Goal: Task Accomplishment & Management: Complete application form

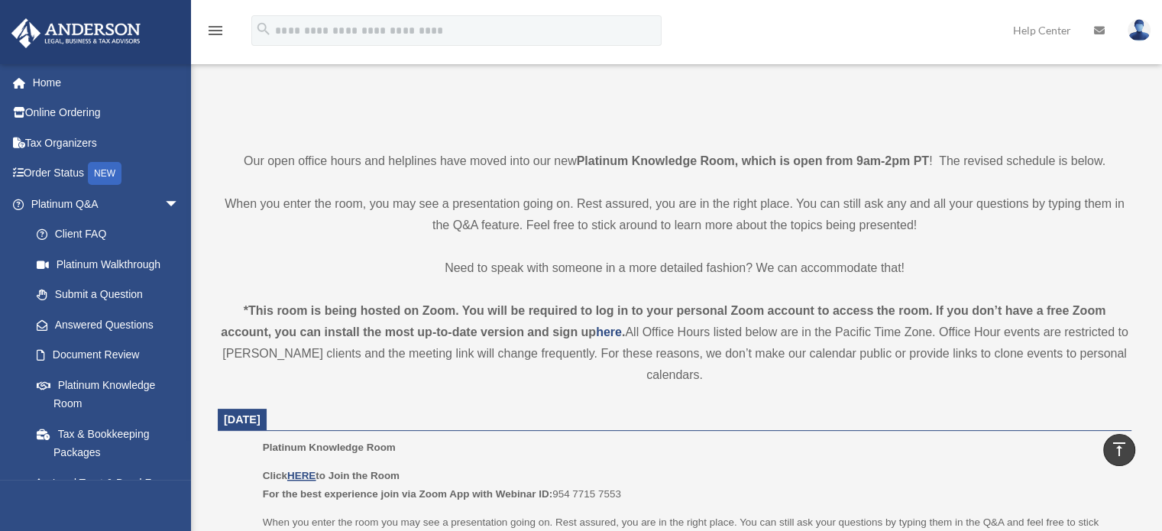
scroll to position [76, 0]
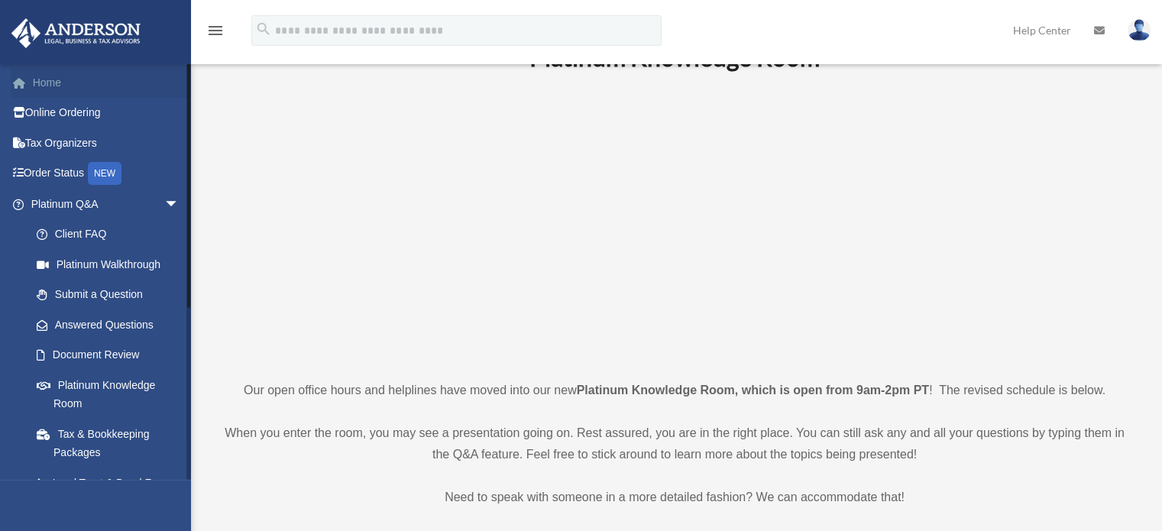
click at [49, 76] on link "Home" at bounding box center [107, 82] width 192 height 31
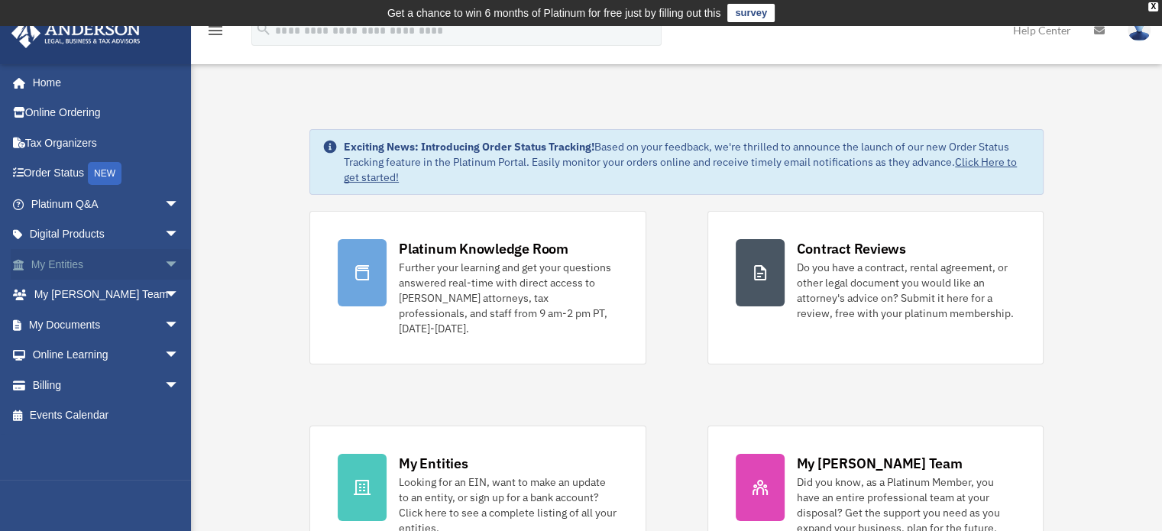
click at [164, 259] on span "arrow_drop_down" at bounding box center [179, 264] width 31 height 31
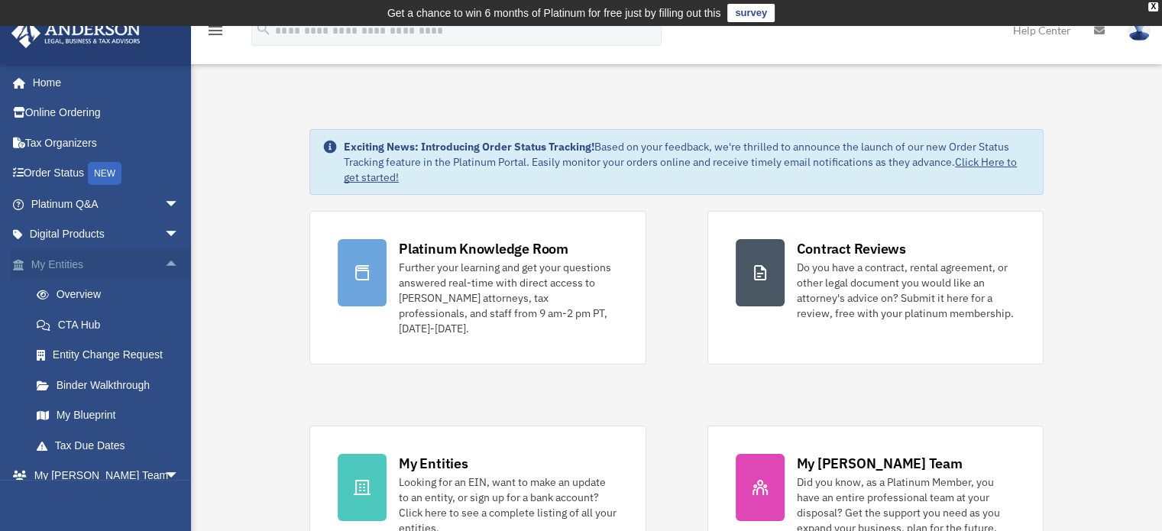
click at [67, 267] on link "My Entities arrow_drop_up" at bounding box center [107, 264] width 192 height 31
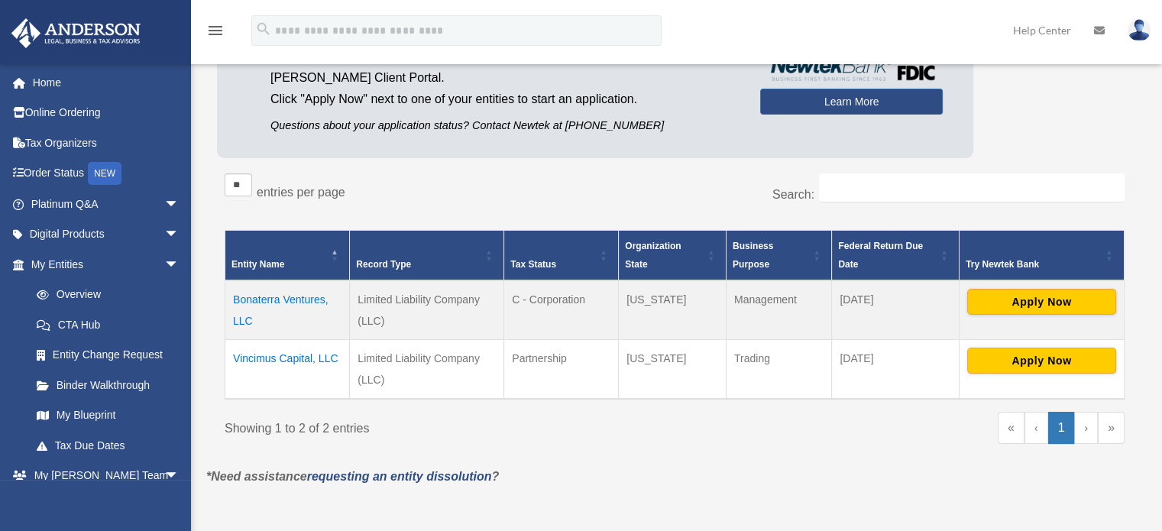
scroll to position [176, 0]
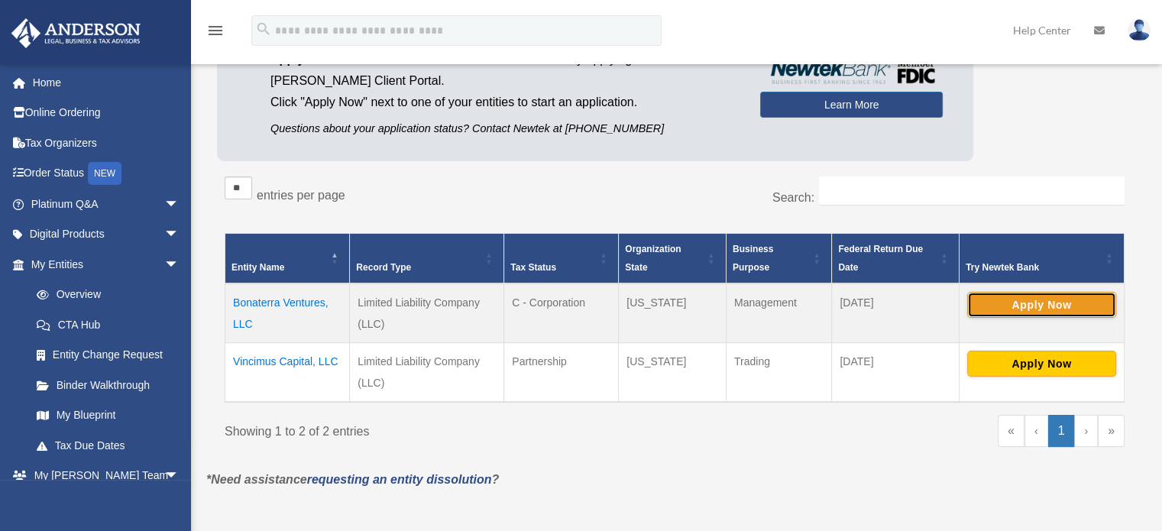
click at [1035, 303] on button "Apply Now" at bounding box center [1041, 305] width 149 height 26
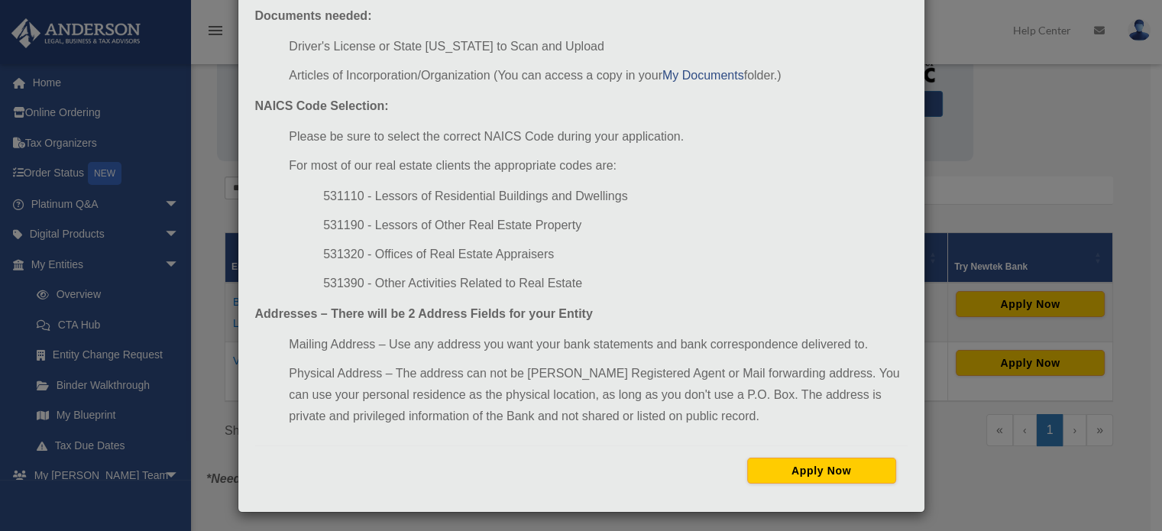
scroll to position [169, 0]
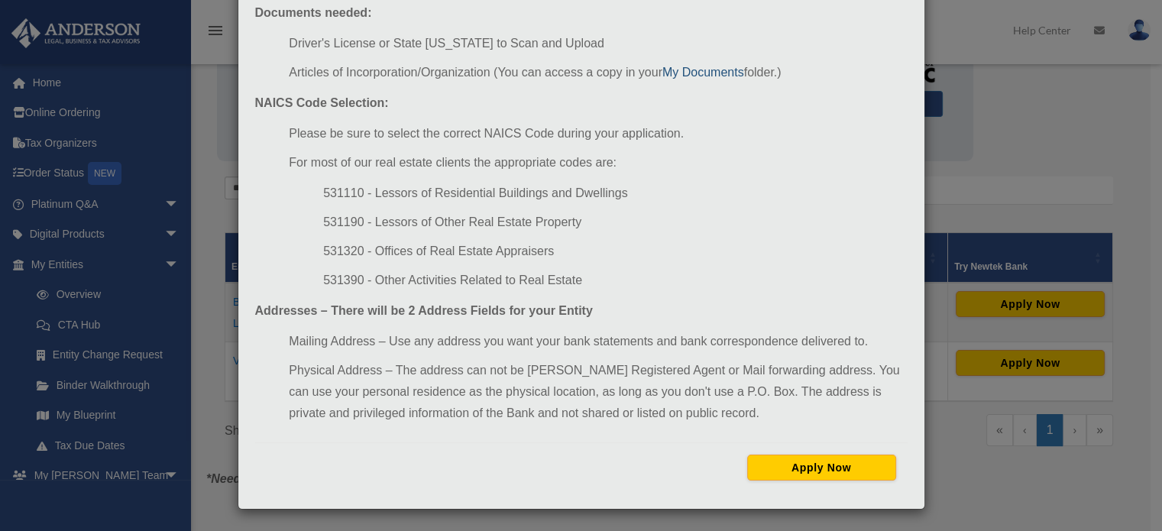
click at [697, 73] on link "My Documents" at bounding box center [703, 72] width 82 height 13
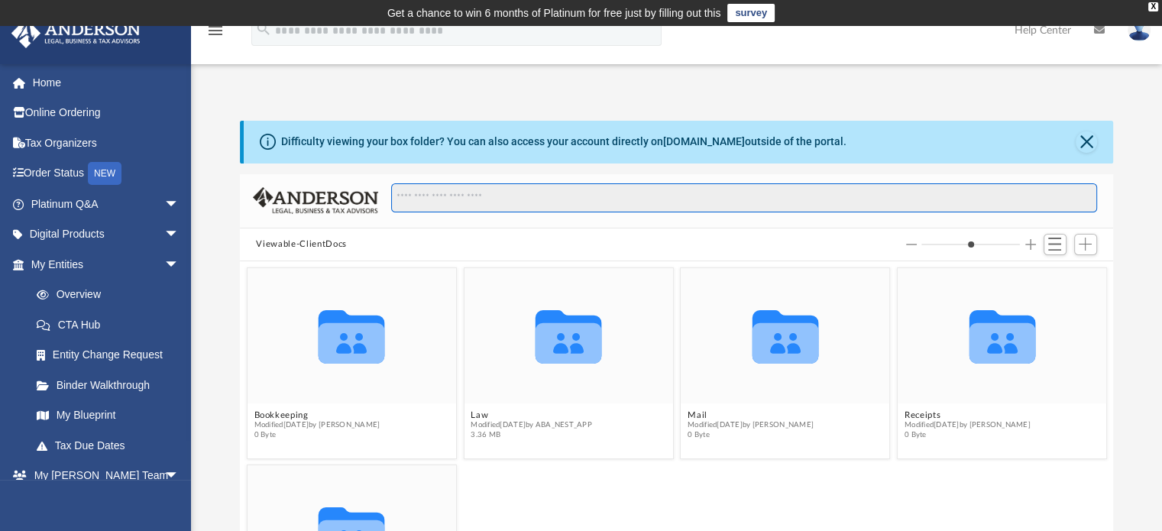
click at [426, 196] on input "Search files and folders" at bounding box center [743, 197] width 705 height 29
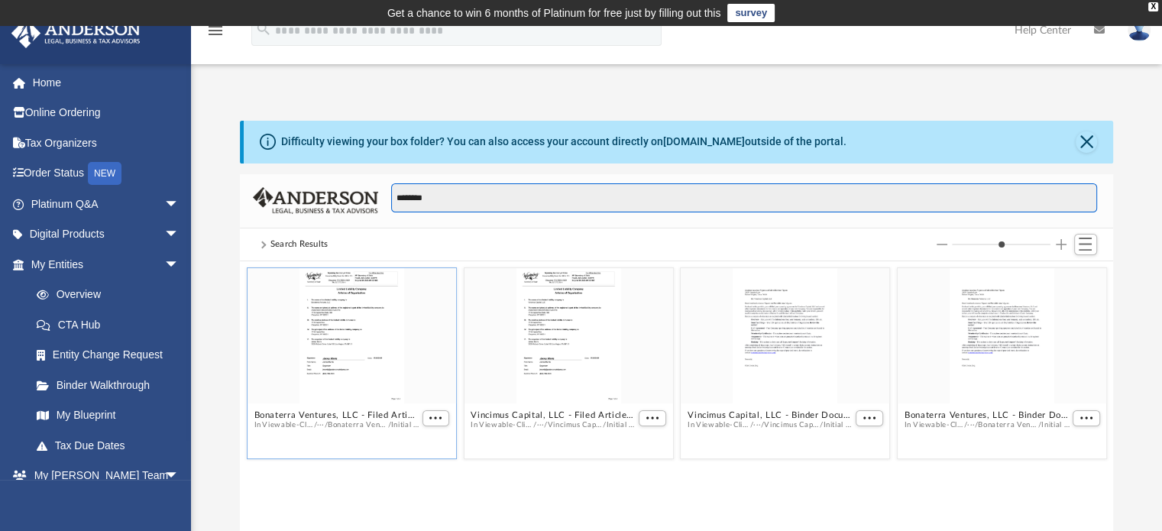
type input "********"
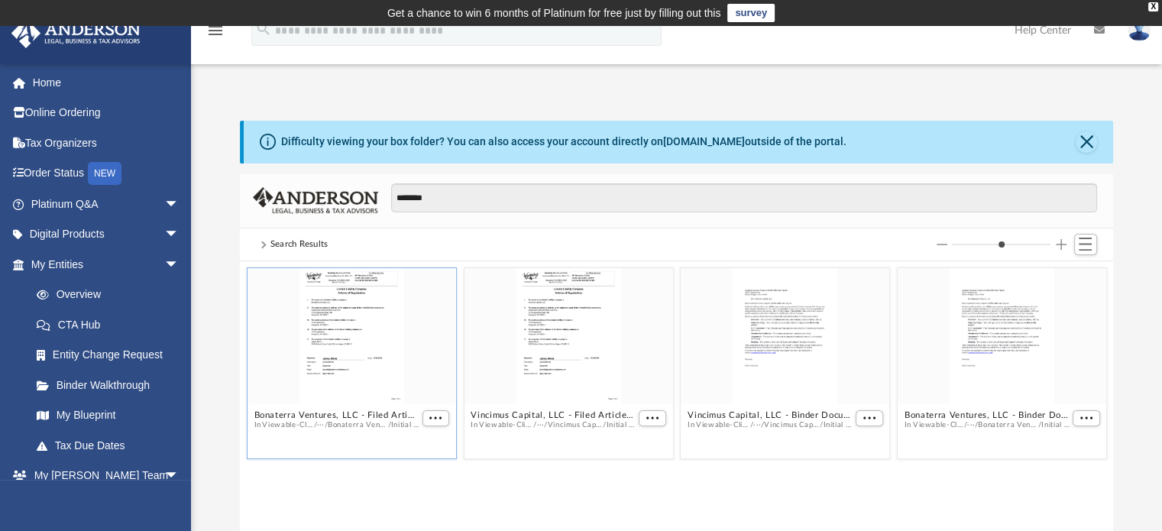
click at [344, 332] on div "grid" at bounding box center [351, 335] width 209 height 135
click at [432, 417] on span "More options" at bounding box center [435, 418] width 12 height 8
click at [412, 446] on li "Preview" at bounding box center [418, 446] width 44 height 16
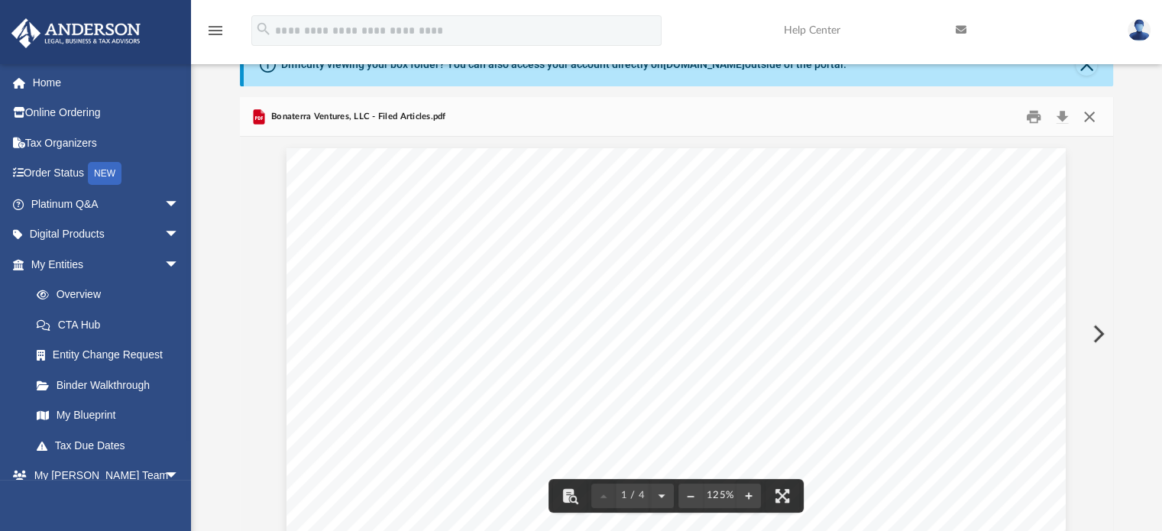
click at [1087, 115] on button "Close" at bounding box center [1089, 117] width 27 height 24
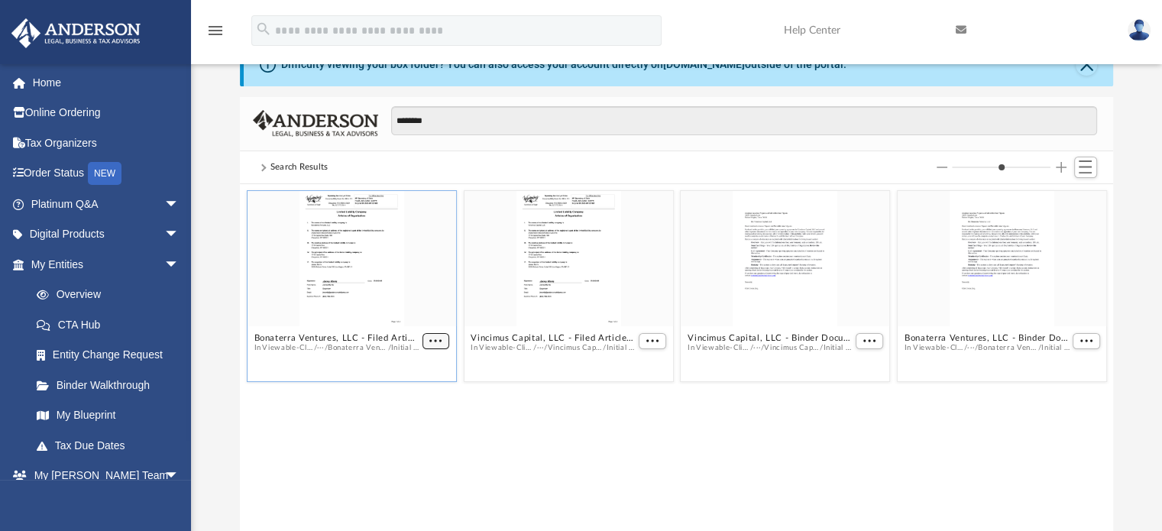
click at [433, 338] on span "More options" at bounding box center [435, 341] width 12 height 8
click at [348, 261] on div "grid" at bounding box center [351, 258] width 209 height 135
click at [348, 259] on div "grid" at bounding box center [351, 258] width 209 height 135
click at [790, 259] on div "grid" at bounding box center [785, 258] width 209 height 135
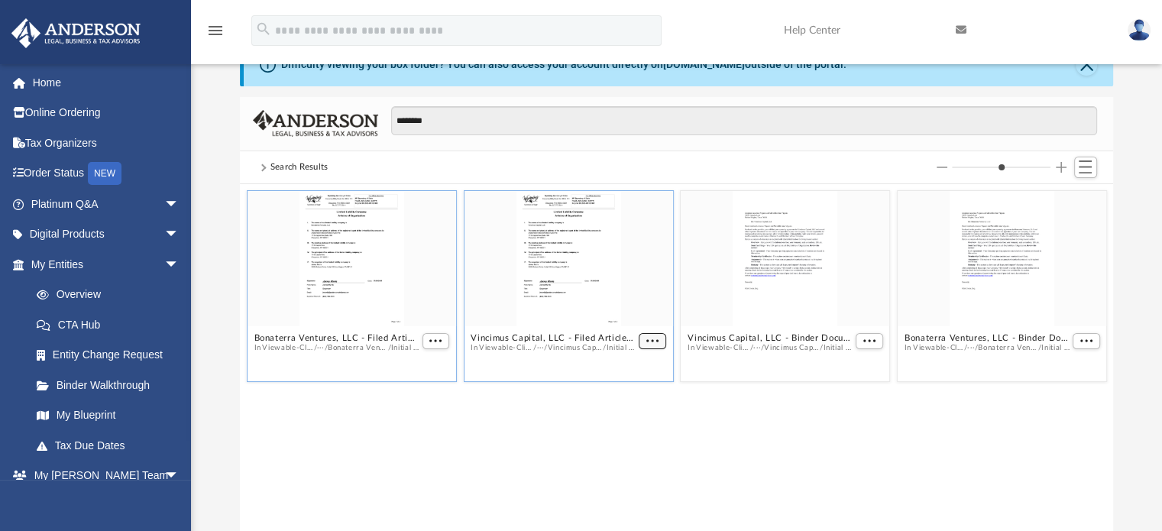
click at [648, 337] on span "More options" at bounding box center [652, 341] width 12 height 8
click at [632, 369] on li "Preview" at bounding box center [635, 369] width 44 height 16
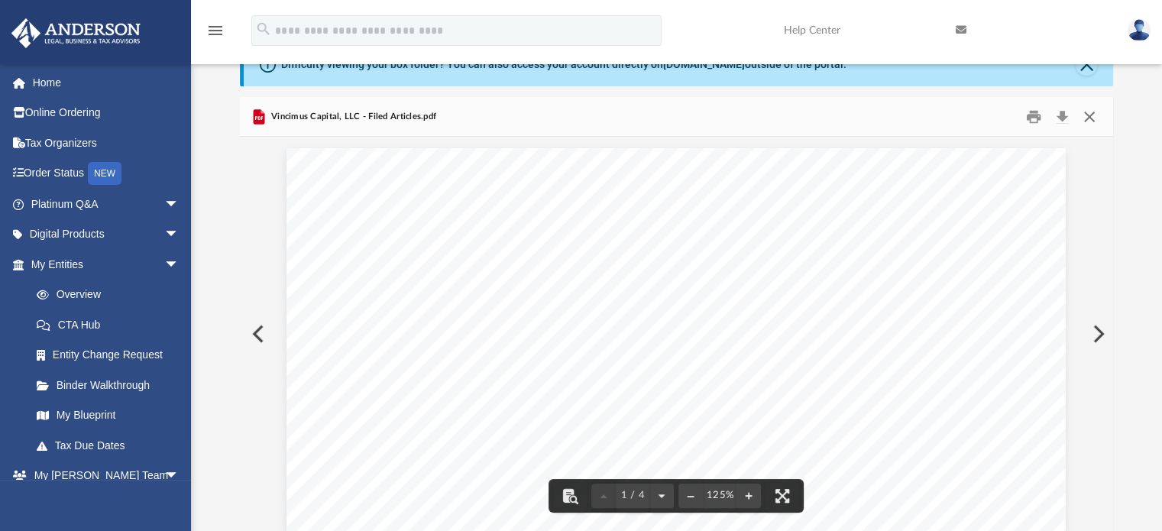
click at [1089, 116] on button "Close" at bounding box center [1089, 117] width 27 height 24
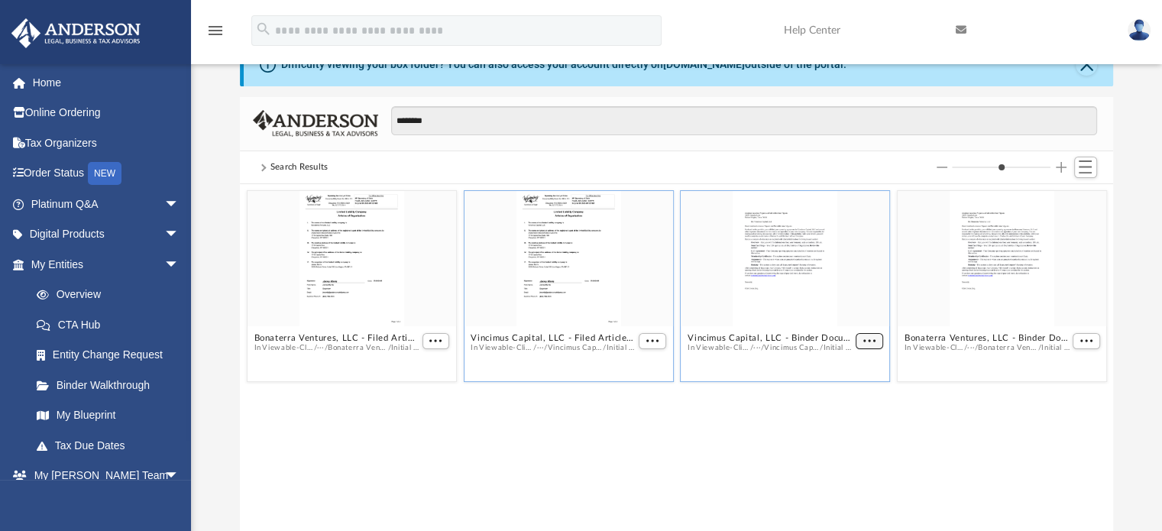
click at [869, 345] on button "More options" at bounding box center [869, 341] width 27 height 16
click at [856, 374] on li "Preview" at bounding box center [852, 369] width 44 height 16
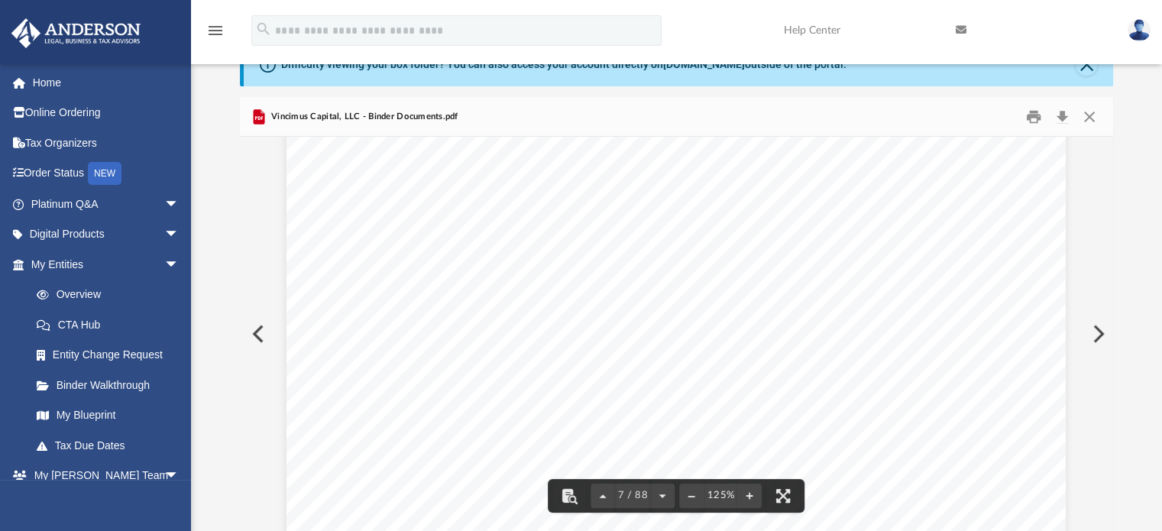
scroll to position [6416, 0]
click at [1063, 115] on button "Download" at bounding box center [1062, 117] width 27 height 24
click at [1087, 117] on button "Close" at bounding box center [1089, 117] width 27 height 24
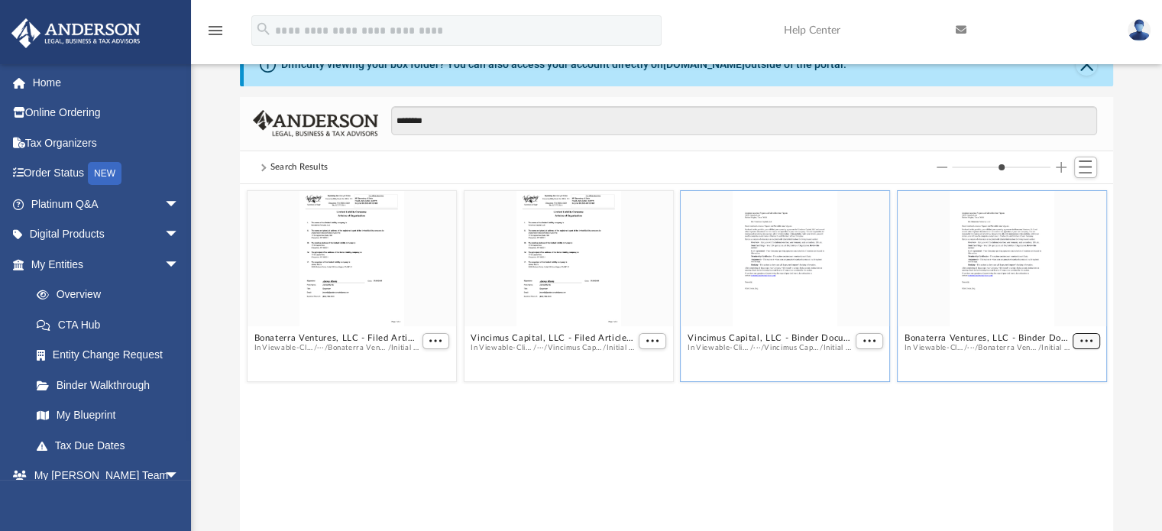
click at [1086, 339] on span "More options" at bounding box center [1085, 341] width 12 height 8
click at [1067, 393] on li "Download" at bounding box center [1068, 392] width 44 height 16
click at [433, 341] on span "More options" at bounding box center [435, 341] width 12 height 8
click at [419, 391] on li "Download" at bounding box center [418, 392] width 44 height 16
click at [649, 344] on span "More options" at bounding box center [652, 341] width 12 height 8
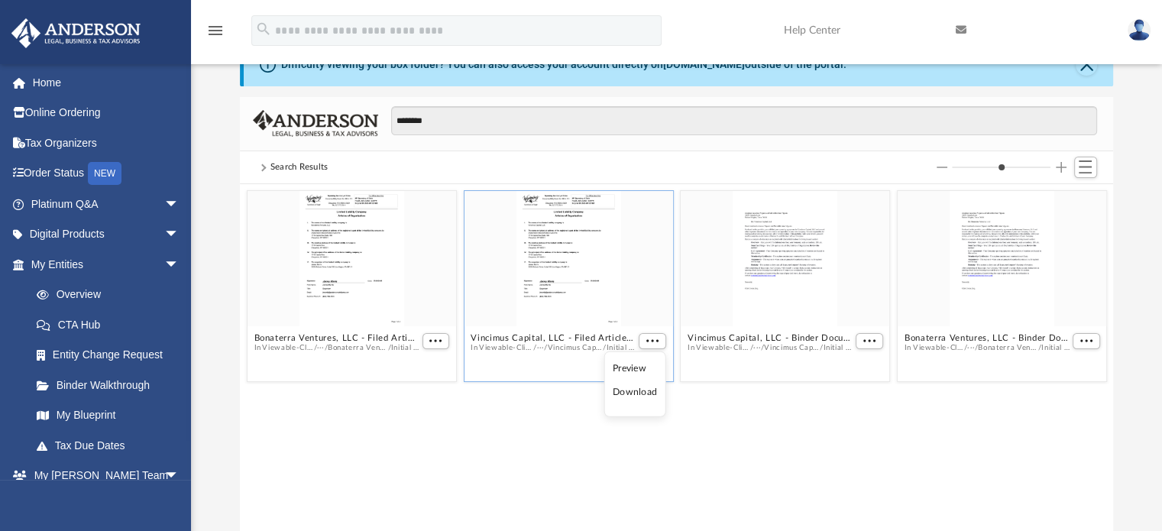
click at [640, 390] on li "Download" at bounding box center [635, 392] width 44 height 16
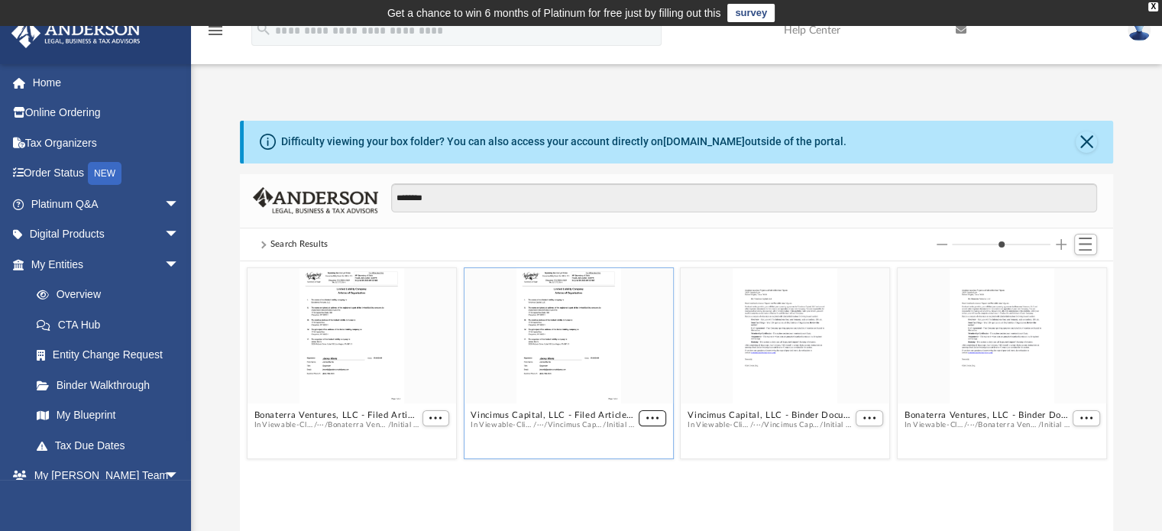
scroll to position [0, 0]
click at [71, 291] on link "Overview" at bounding box center [111, 295] width 181 height 31
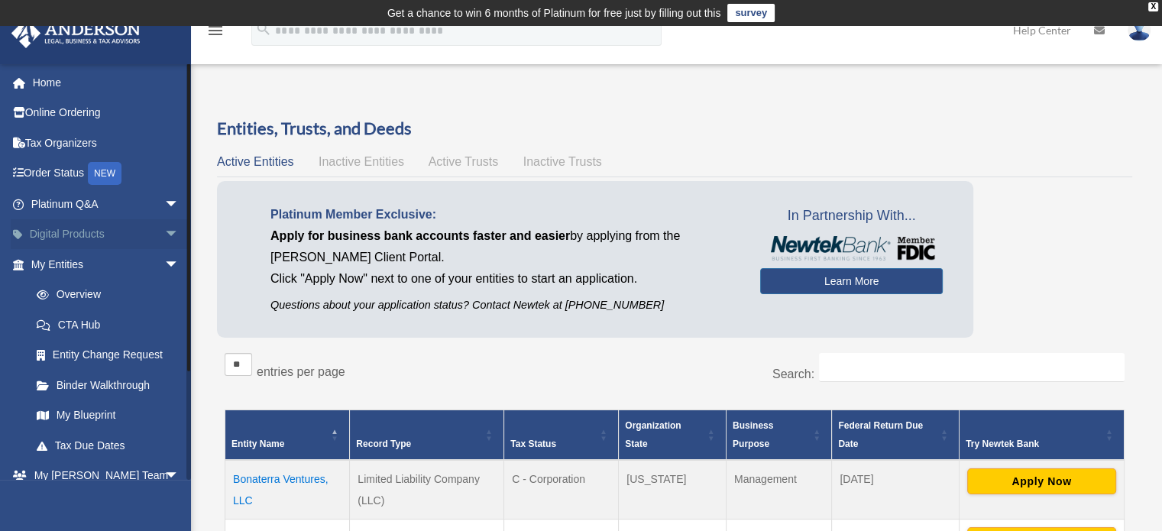
click at [164, 231] on span "arrow_drop_down" at bounding box center [179, 234] width 31 height 31
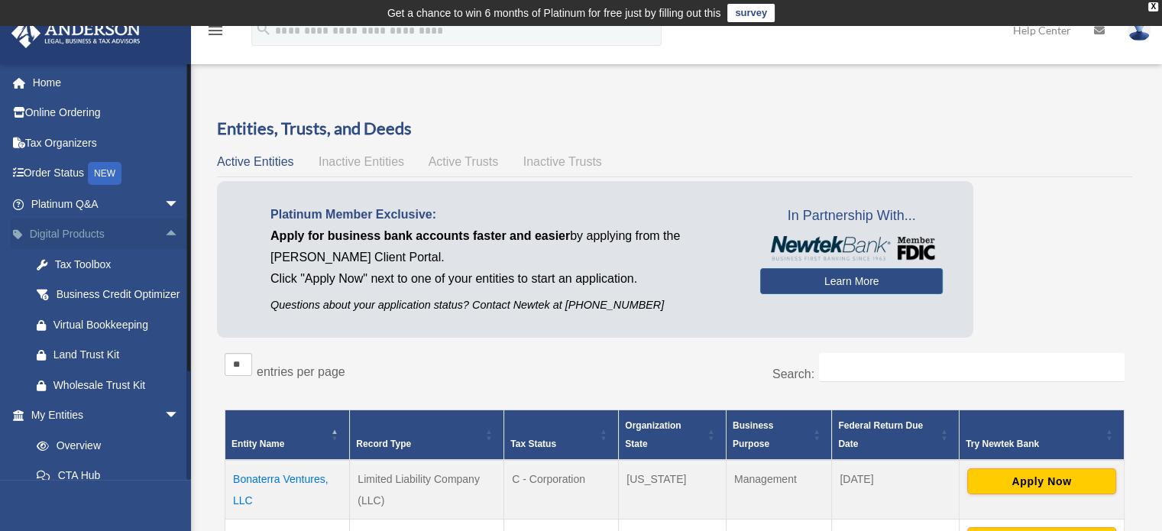
click at [164, 231] on span "arrow_drop_up" at bounding box center [179, 234] width 31 height 31
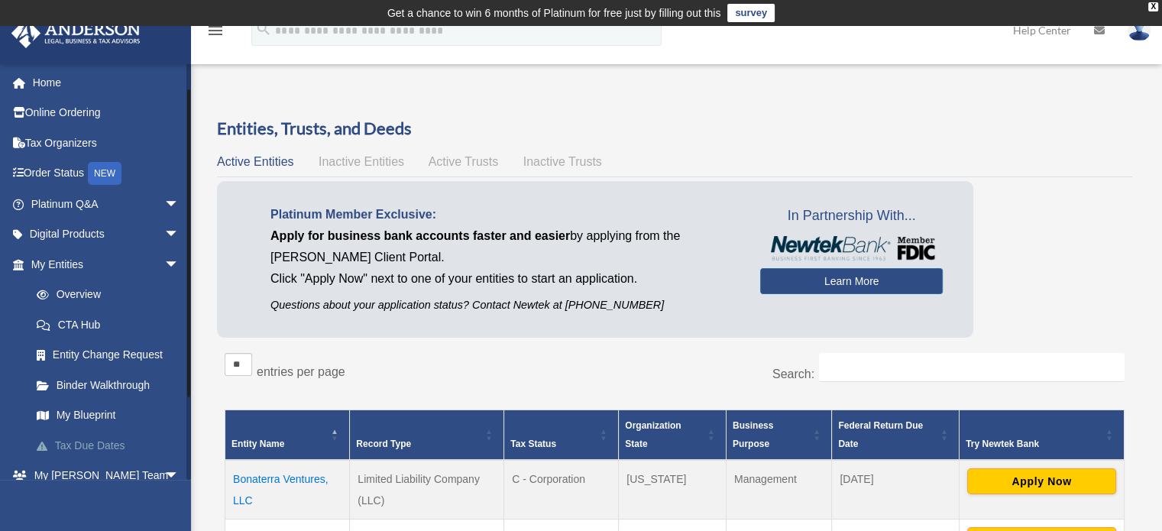
scroll to position [76, 0]
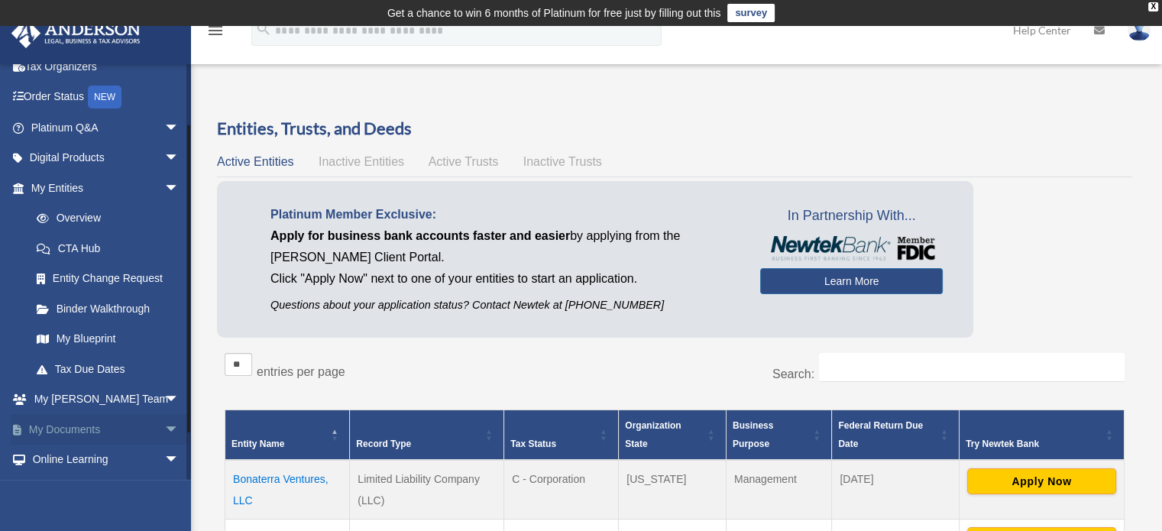
click at [164, 426] on span "arrow_drop_down" at bounding box center [179, 429] width 31 height 31
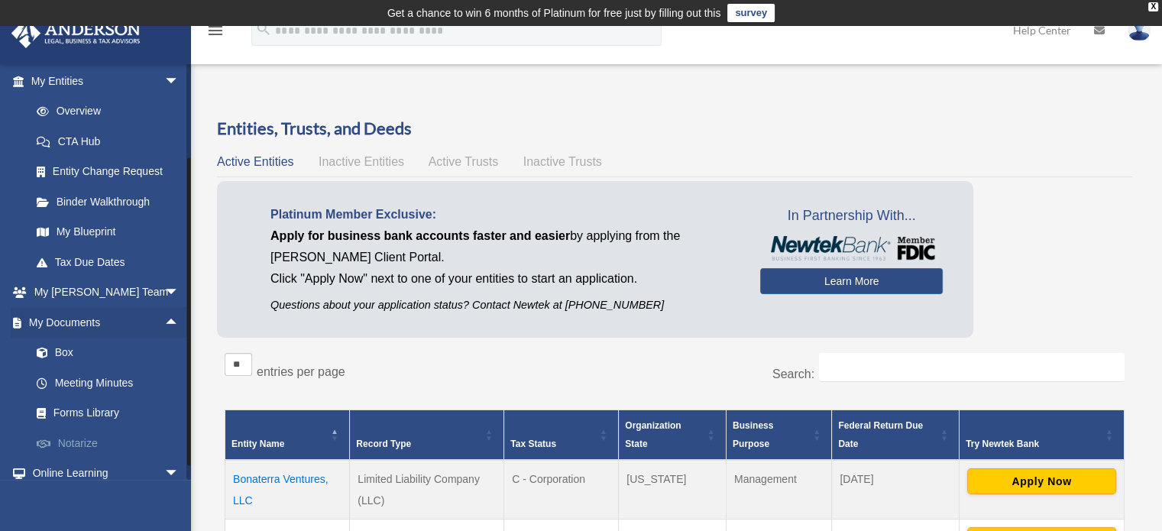
scroll to position [229, 0]
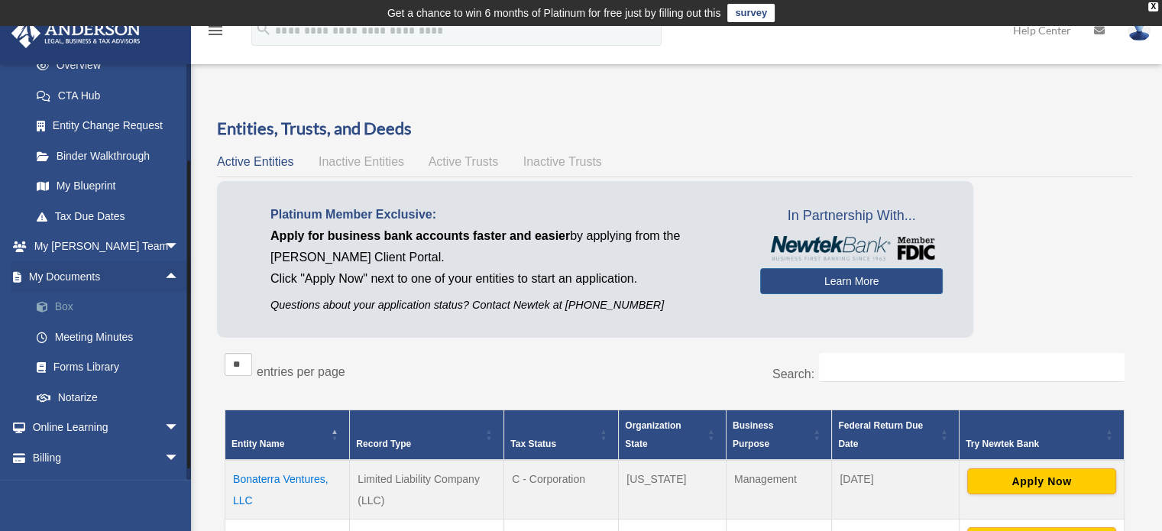
click at [61, 302] on link "Box" at bounding box center [111, 307] width 181 height 31
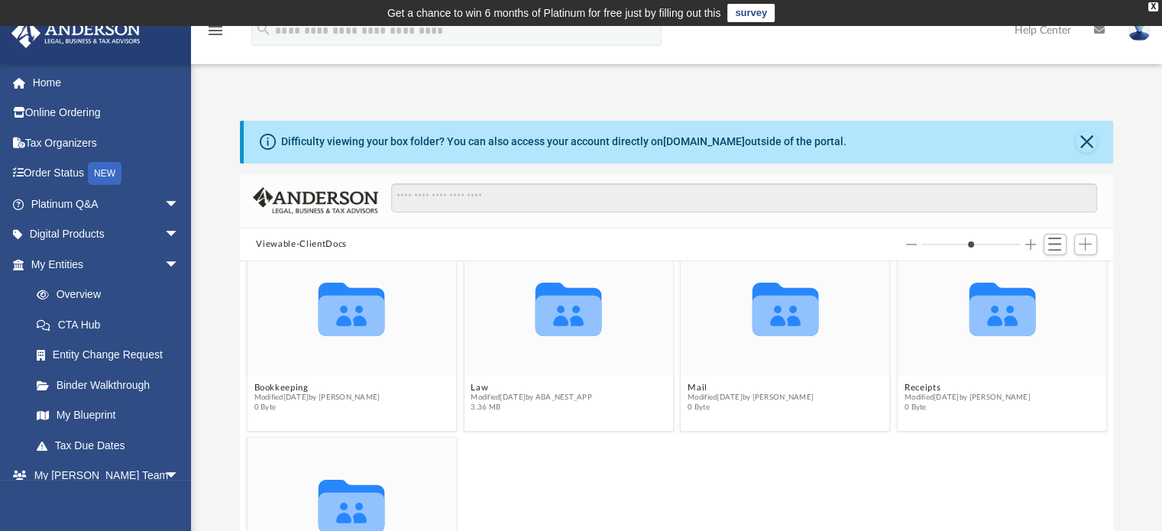
scroll to position [53, 0]
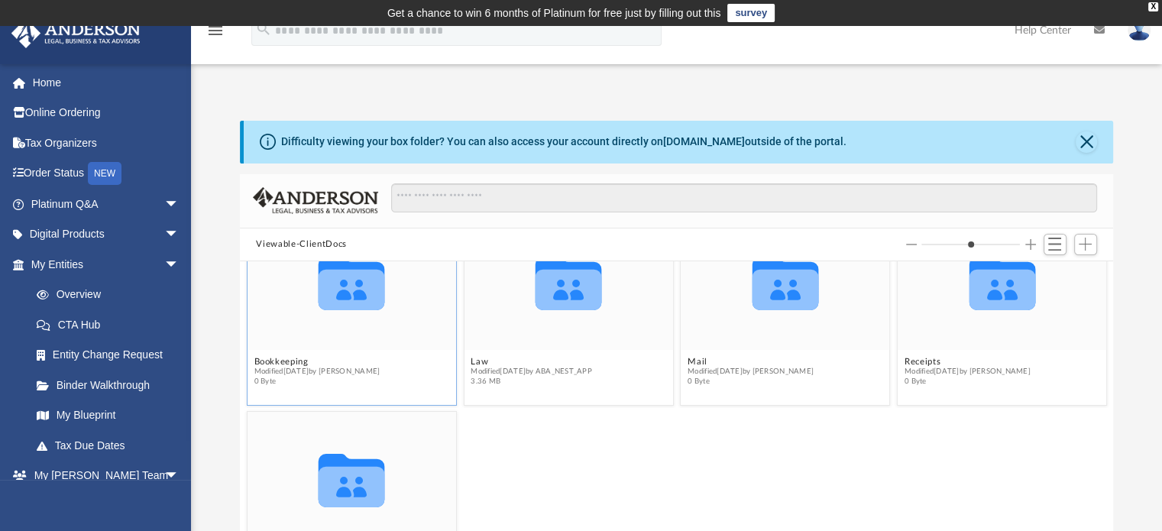
click at [345, 291] on icon "grid" at bounding box center [352, 283] width 66 height 53
click at [351, 294] on icon "grid" at bounding box center [352, 290] width 66 height 40
click at [290, 359] on button "Bookkeeping" at bounding box center [317, 362] width 126 height 10
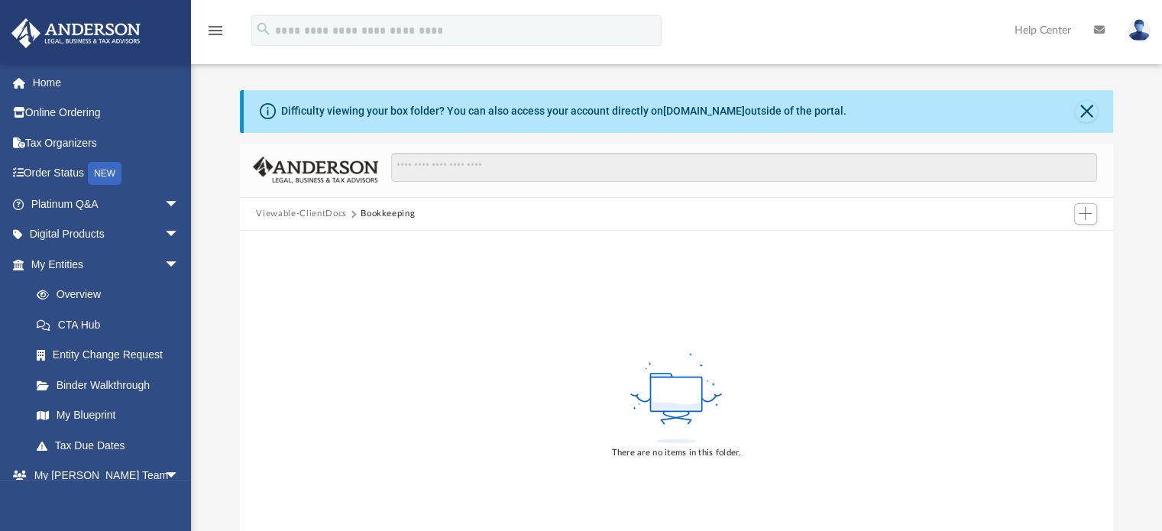
scroll to position [0, 0]
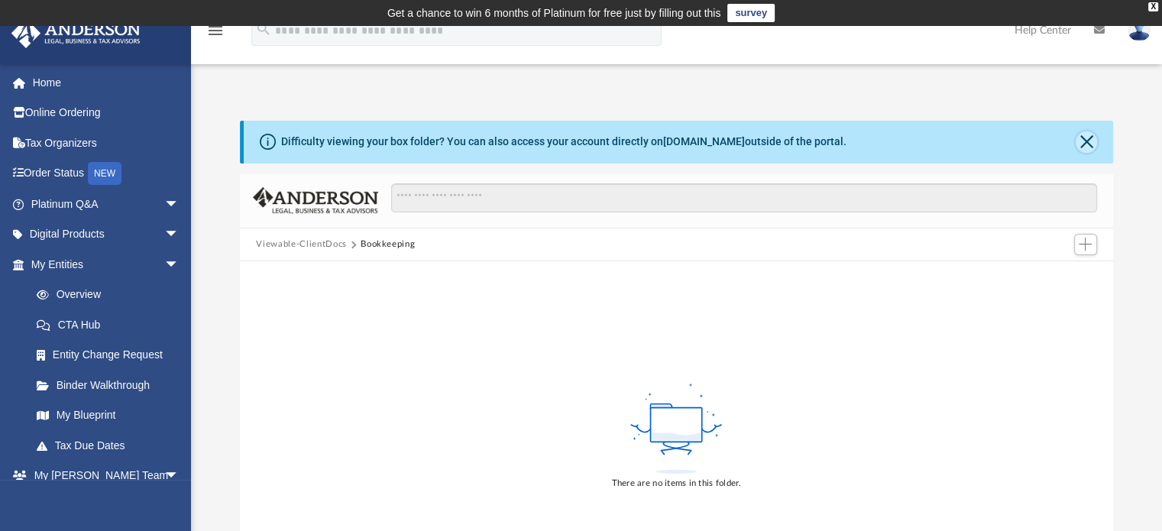
click at [1088, 142] on button "Close" at bounding box center [1086, 141] width 21 height 21
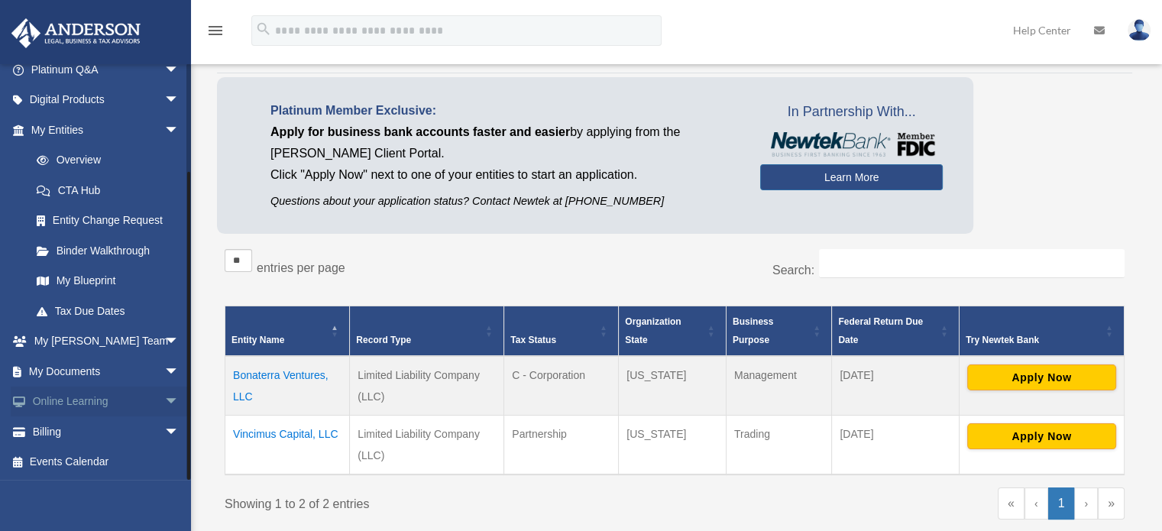
scroll to position [153, 0]
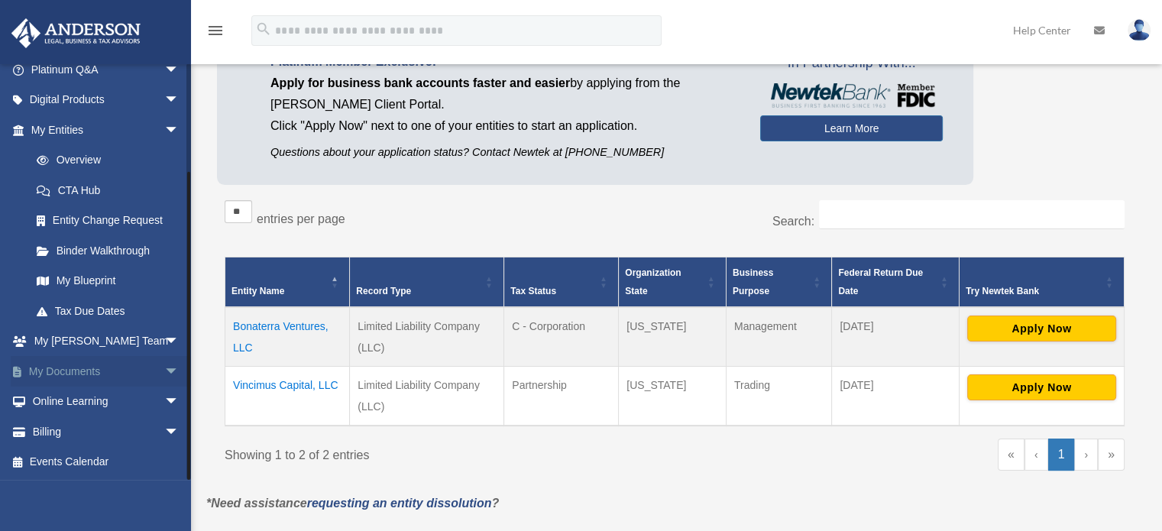
click at [164, 367] on span "arrow_drop_down" at bounding box center [179, 371] width 31 height 31
click at [63, 400] on link "Box" at bounding box center [111, 402] width 181 height 31
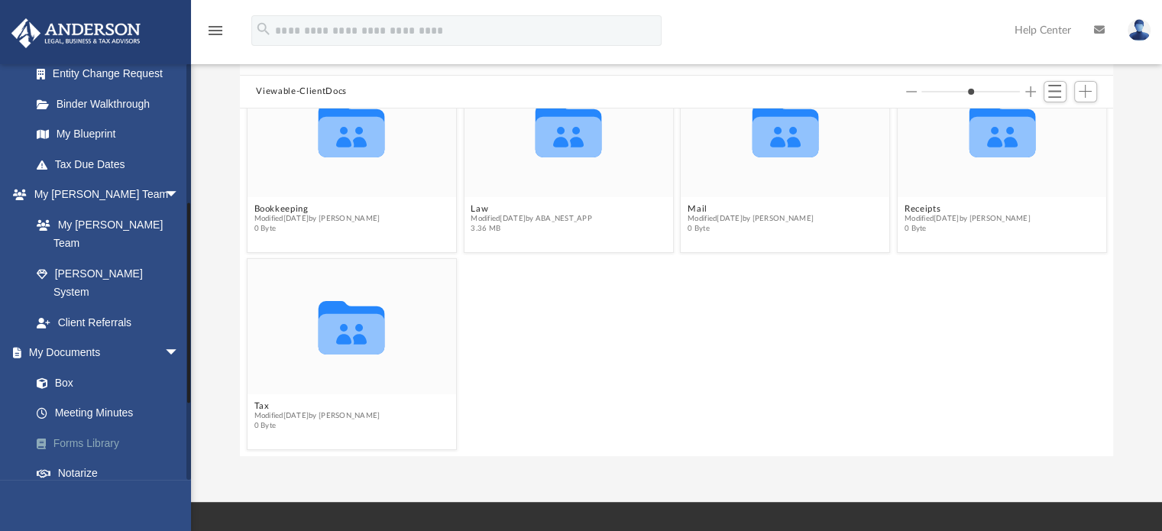
scroll to position [382, 0]
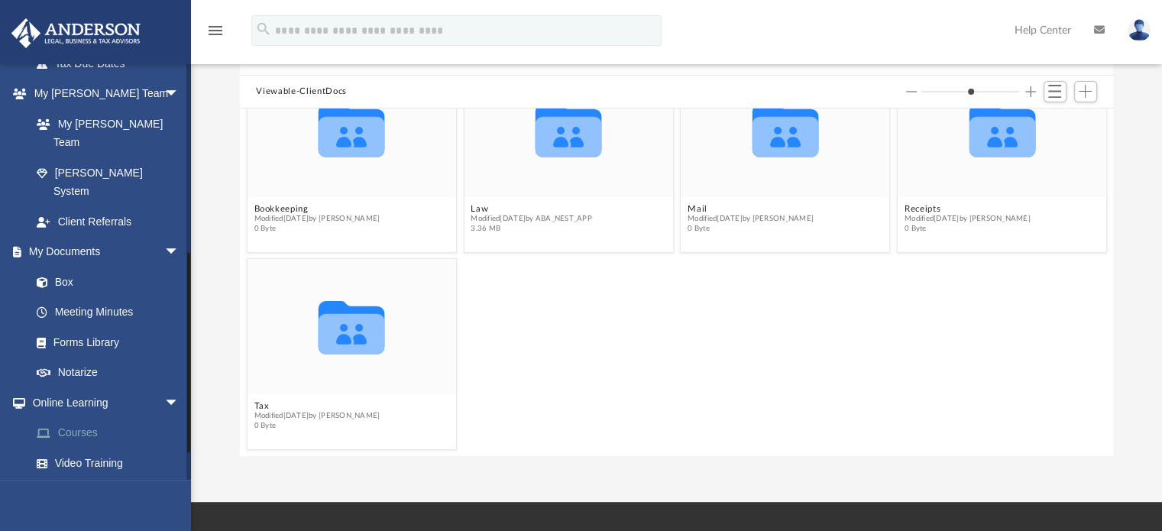
click at [81, 418] on link "Courses" at bounding box center [111, 433] width 181 height 31
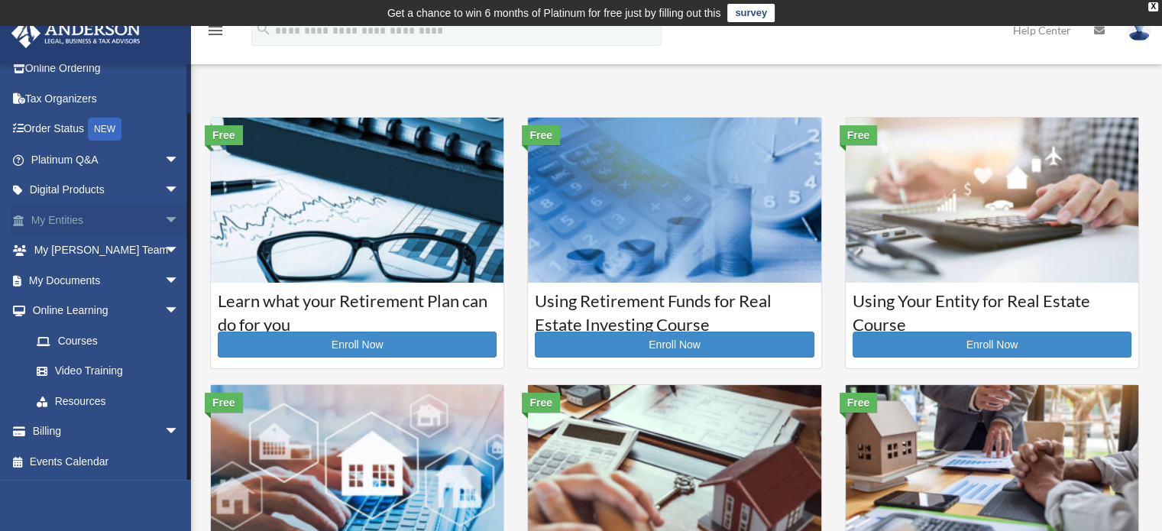
click at [102, 216] on link "My Entities arrow_drop_down" at bounding box center [107, 220] width 192 height 31
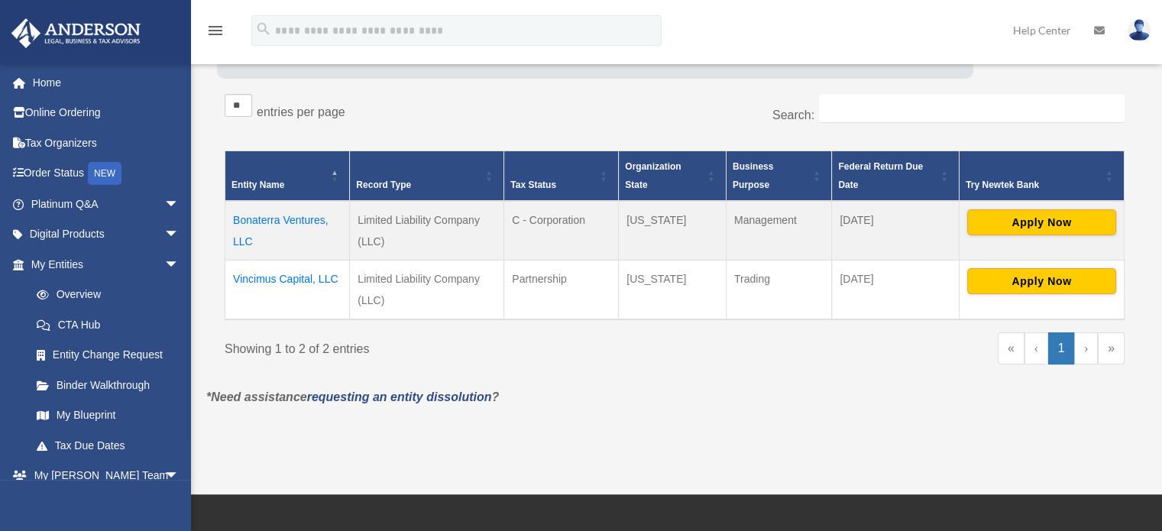
scroll to position [252, 0]
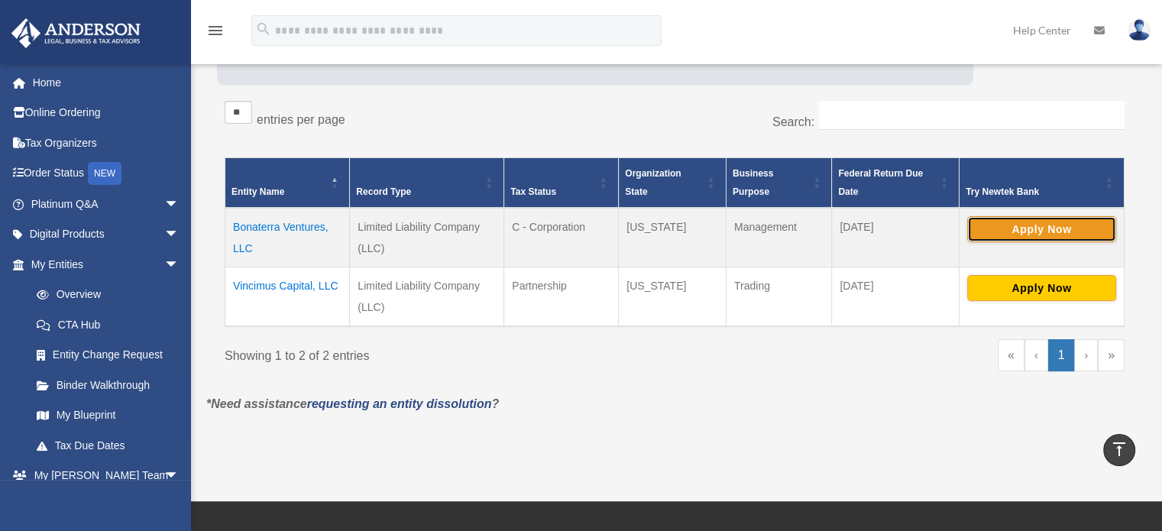
click at [1055, 228] on button "Apply Now" at bounding box center [1041, 229] width 149 height 26
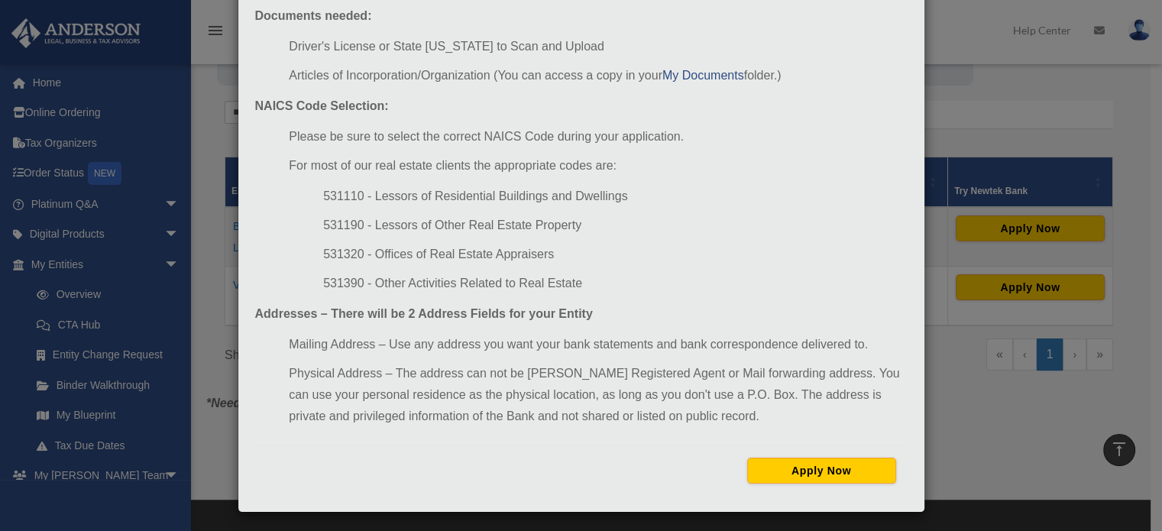
scroll to position [169, 0]
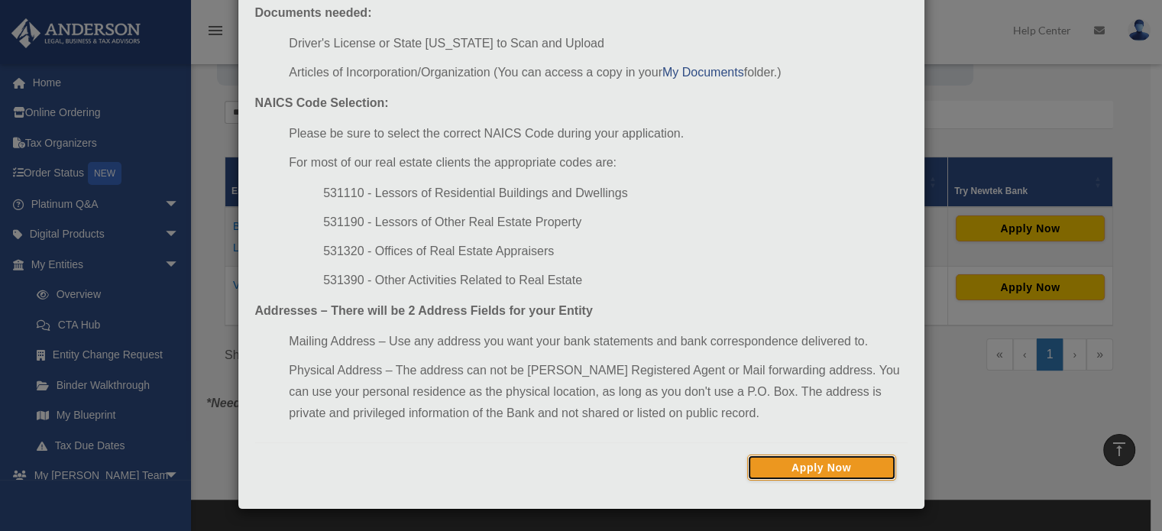
click at [791, 460] on button "Apply Now" at bounding box center [821, 467] width 149 height 26
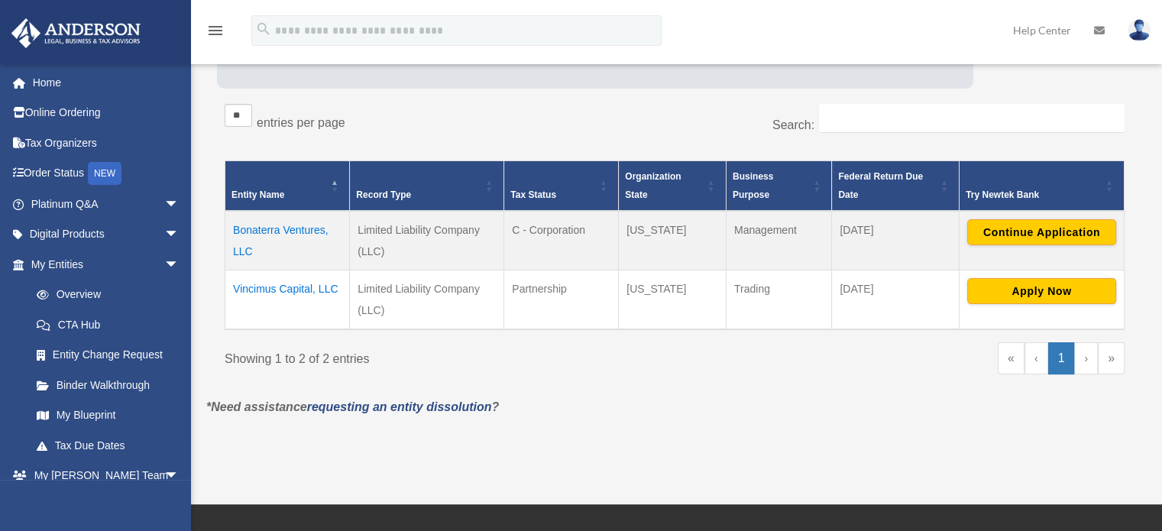
scroll to position [249, 0]
click at [1026, 290] on button "Apply Now" at bounding box center [1041, 291] width 149 height 26
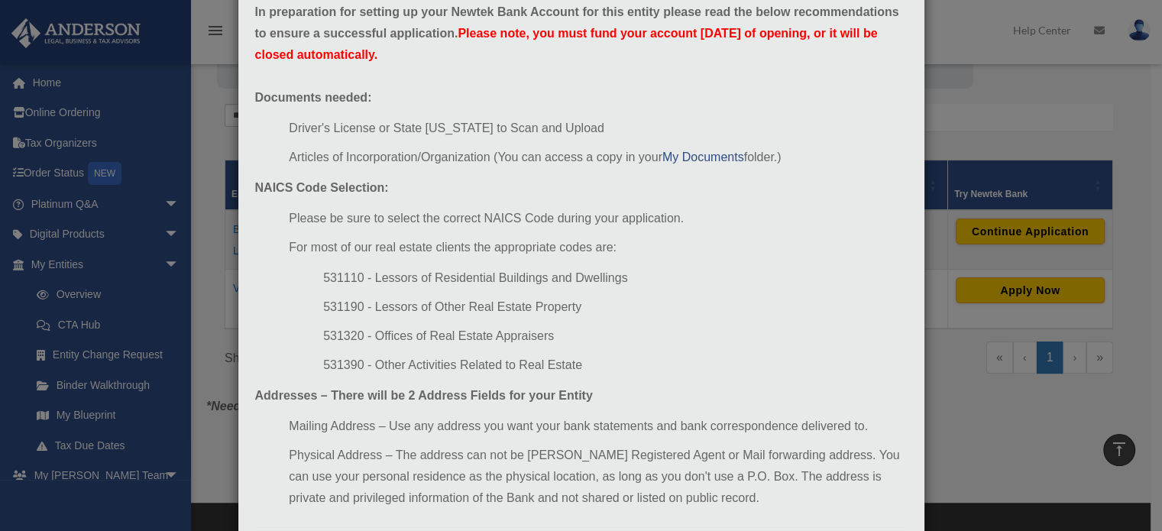
scroll to position [153, 0]
